Goal: Task Accomplishment & Management: Manage account settings

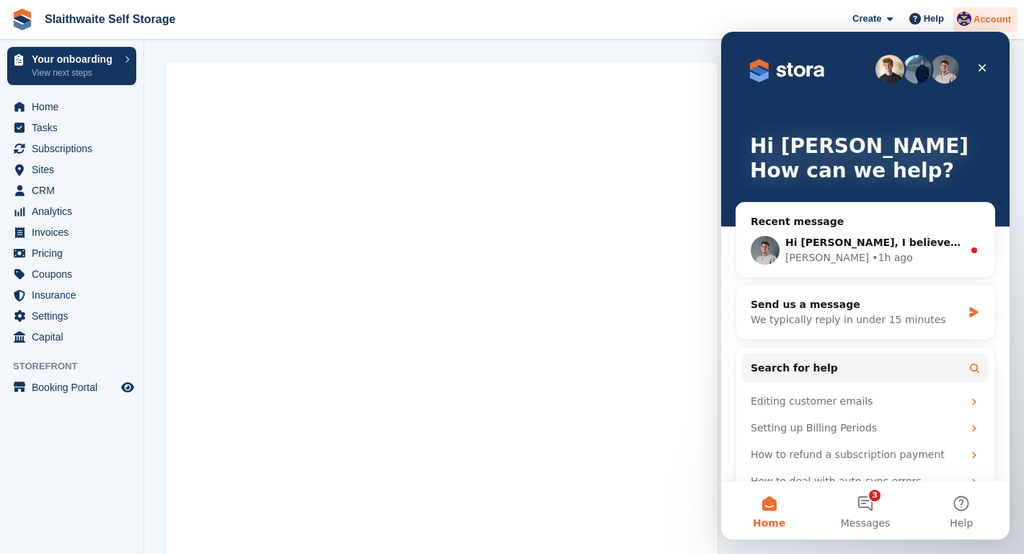
click at [983, 16] on span "Account" at bounding box center [991, 19] width 37 height 14
click at [983, 63] on icon "Close" at bounding box center [982, 68] width 12 height 12
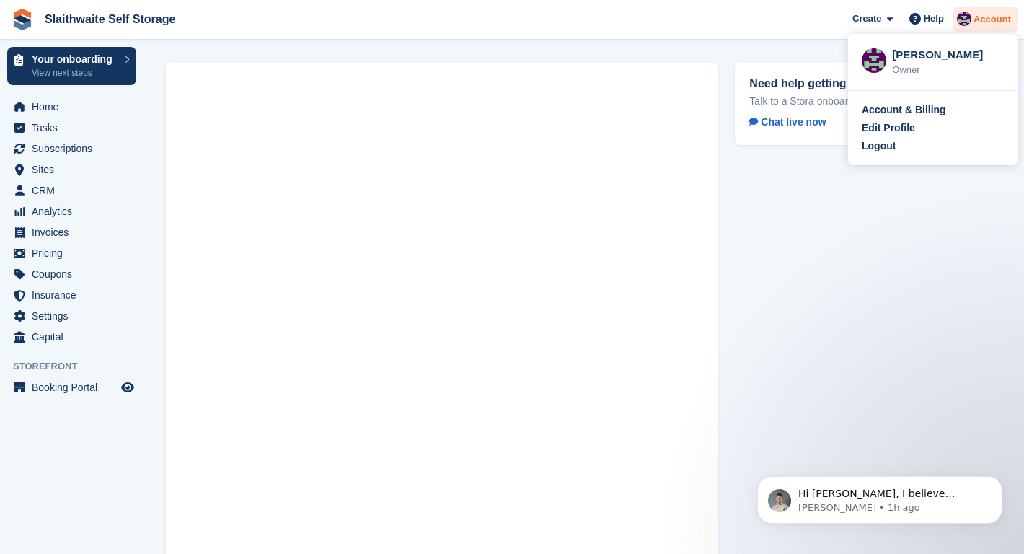
click at [981, 22] on span "Account" at bounding box center [991, 19] width 37 height 14
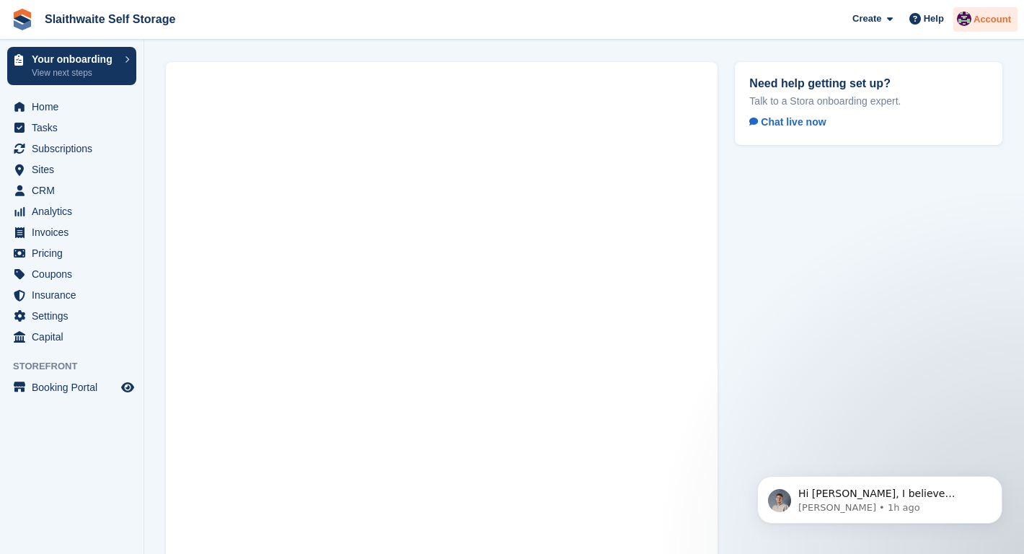
click at [980, 22] on span "Account" at bounding box center [991, 19] width 37 height 14
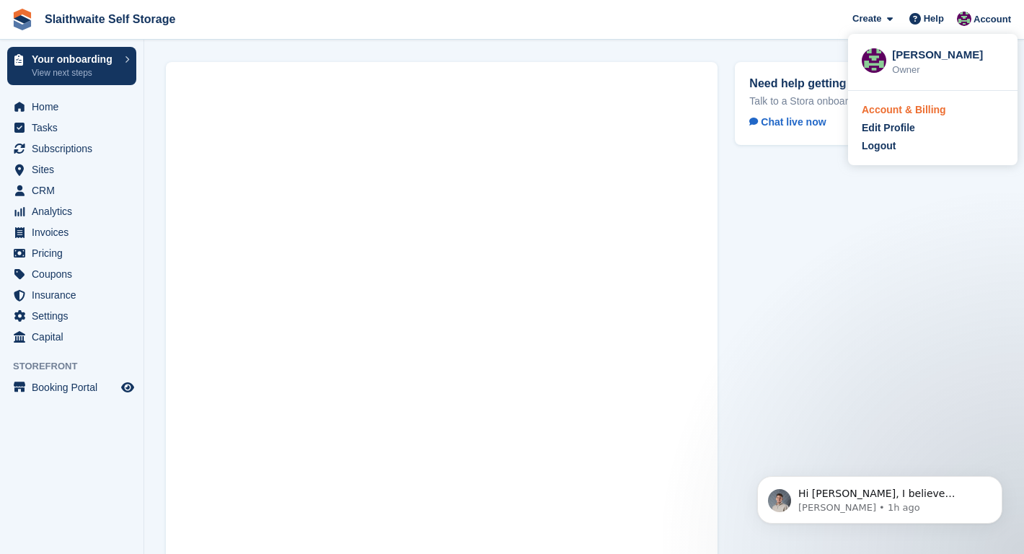
click at [877, 108] on div "Account & Billing" at bounding box center [903, 109] width 84 height 15
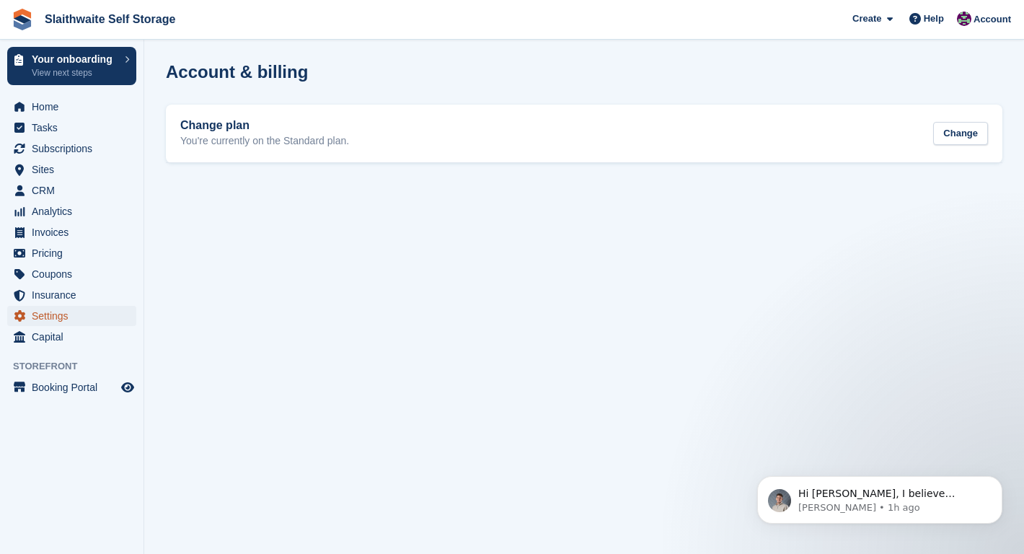
click at [43, 312] on span "Settings" at bounding box center [75, 316] width 87 height 20
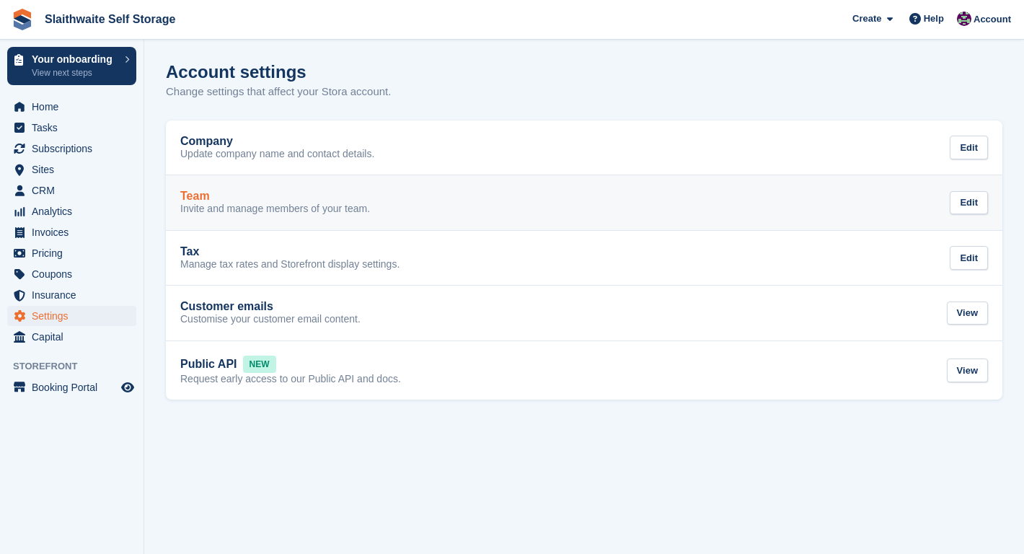
click at [198, 199] on h2 "Team" at bounding box center [195, 196] width 30 height 13
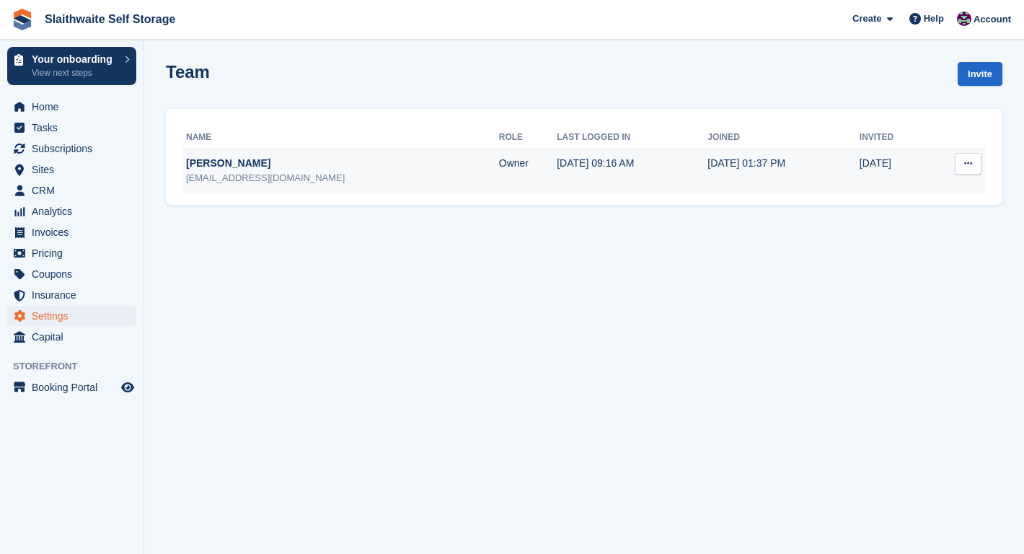
click at [968, 168] on icon at bounding box center [968, 163] width 8 height 9
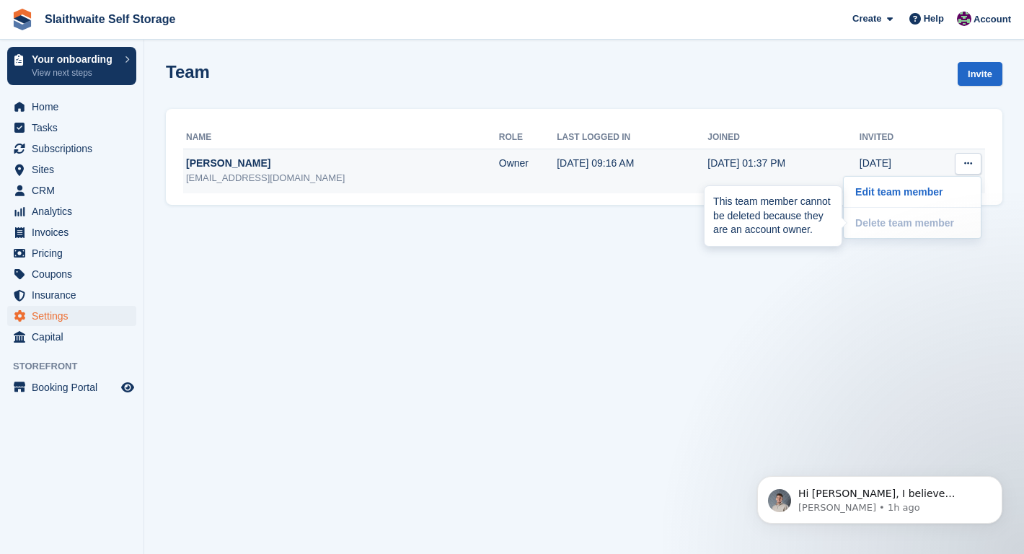
click at [805, 246] on div "This team member cannot be deleted because they are an account owner." at bounding box center [772, 216] width 137 height 60
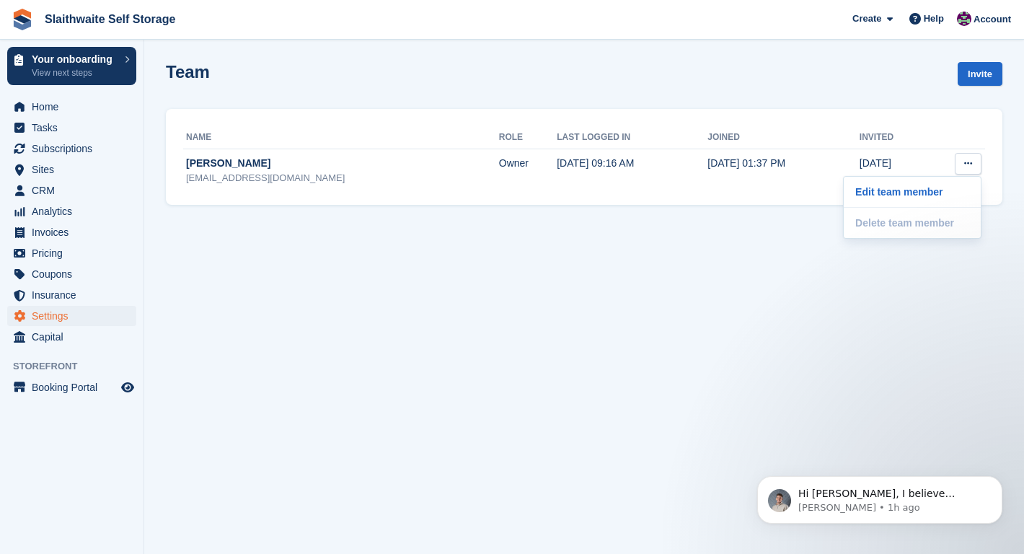
click at [811, 306] on section "Team Invite Name Role Last logged in Joined Invited [PERSON_NAME] [EMAIL_ADDRES…" at bounding box center [583, 277] width 879 height 554
click at [974, 68] on link "Invite" at bounding box center [979, 74] width 45 height 24
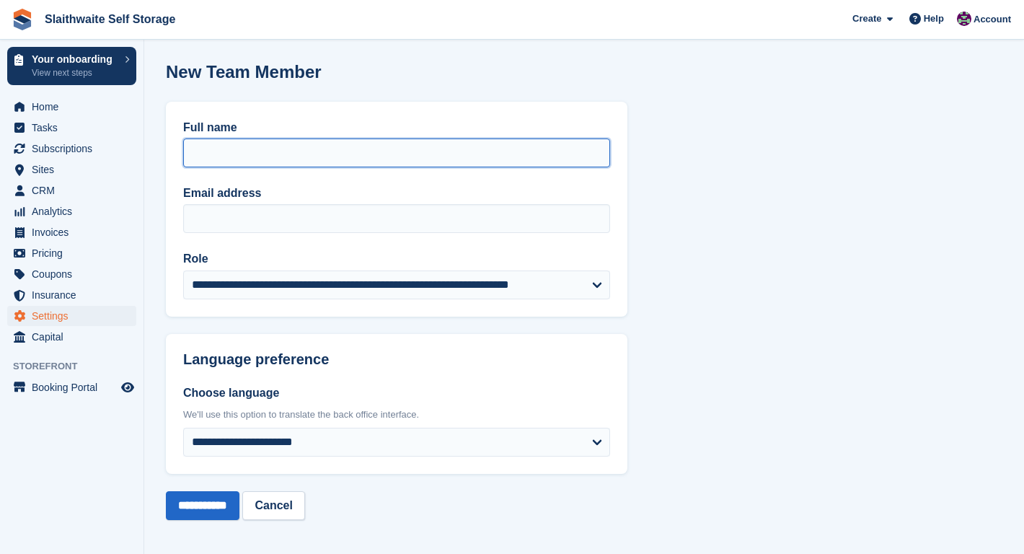
click at [208, 154] on input "Full name" at bounding box center [396, 152] width 427 height 29
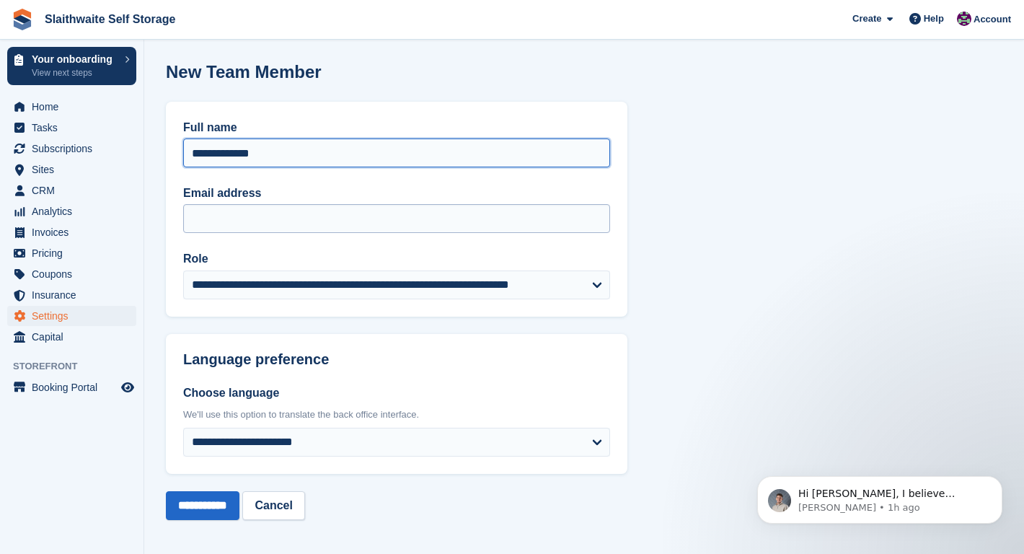
type input "**********"
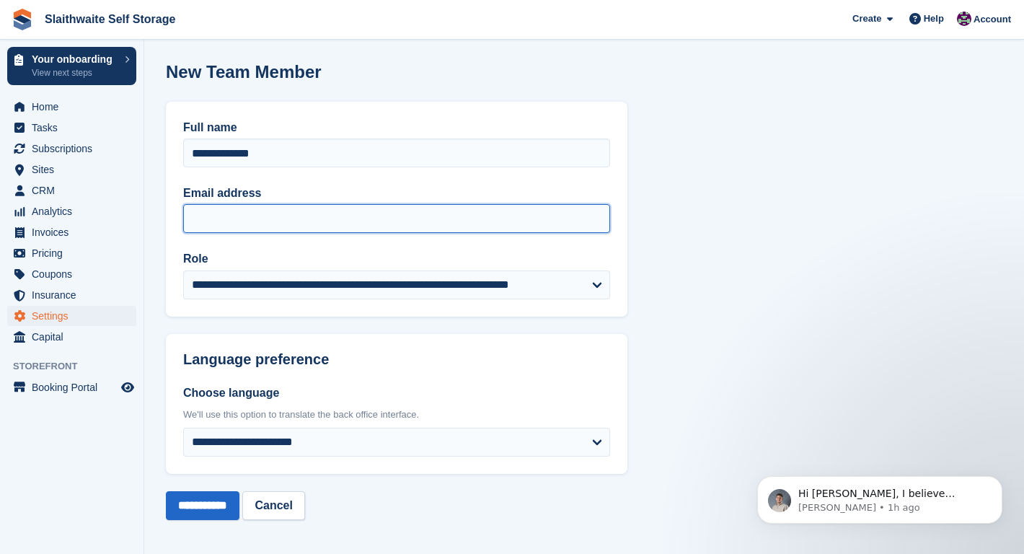
click at [238, 220] on input "Email address" at bounding box center [396, 218] width 427 height 29
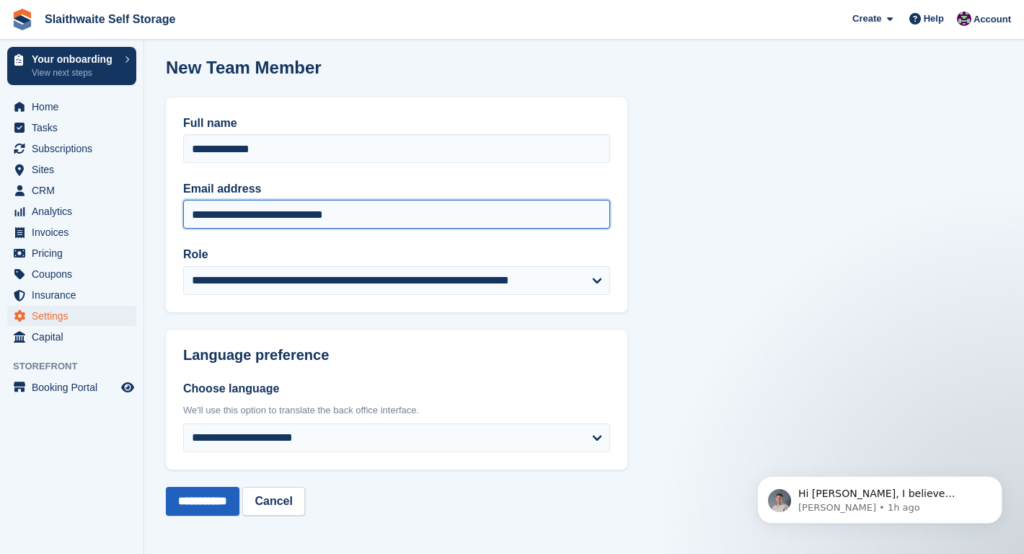
type input "**********"
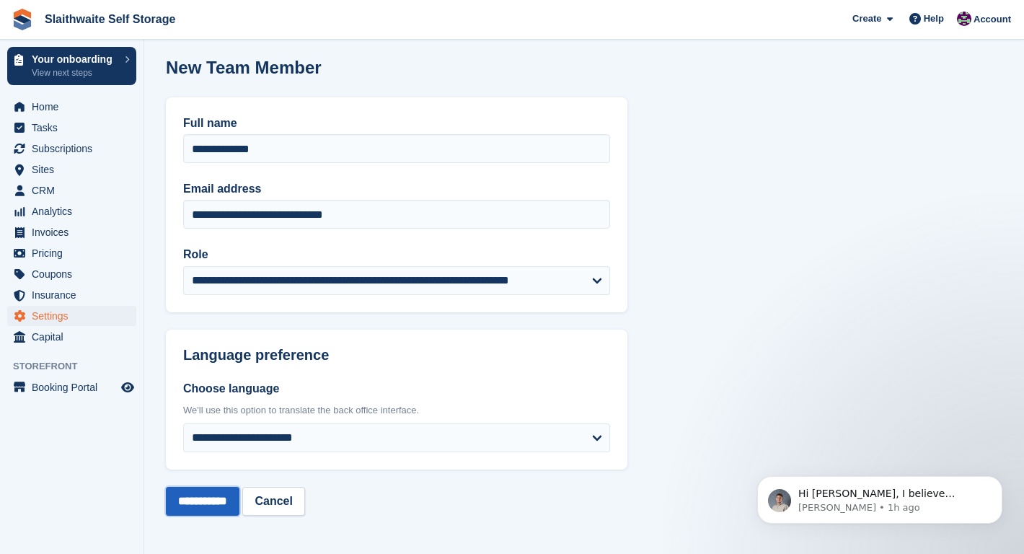
click at [195, 505] on input "**********" at bounding box center [203, 501] width 74 height 29
